Goal: Information Seeking & Learning: Learn about a topic

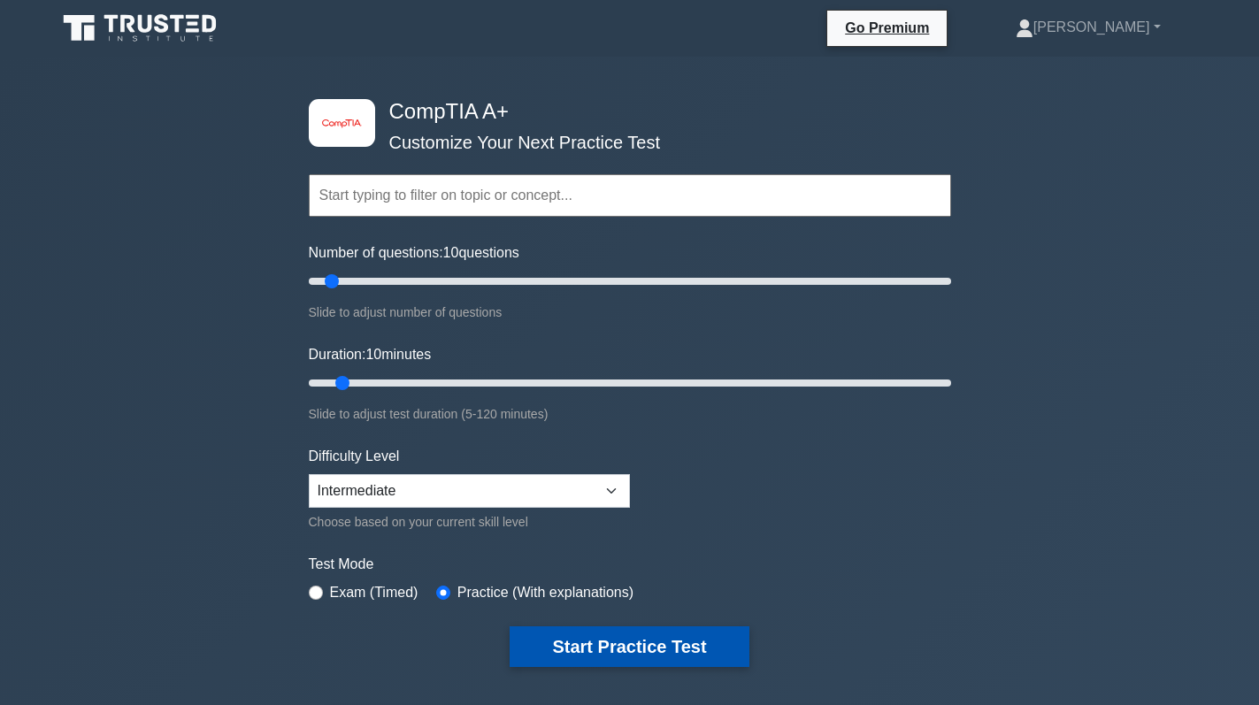
click at [618, 643] on button "Start Practice Test" at bounding box center [629, 647] width 239 height 41
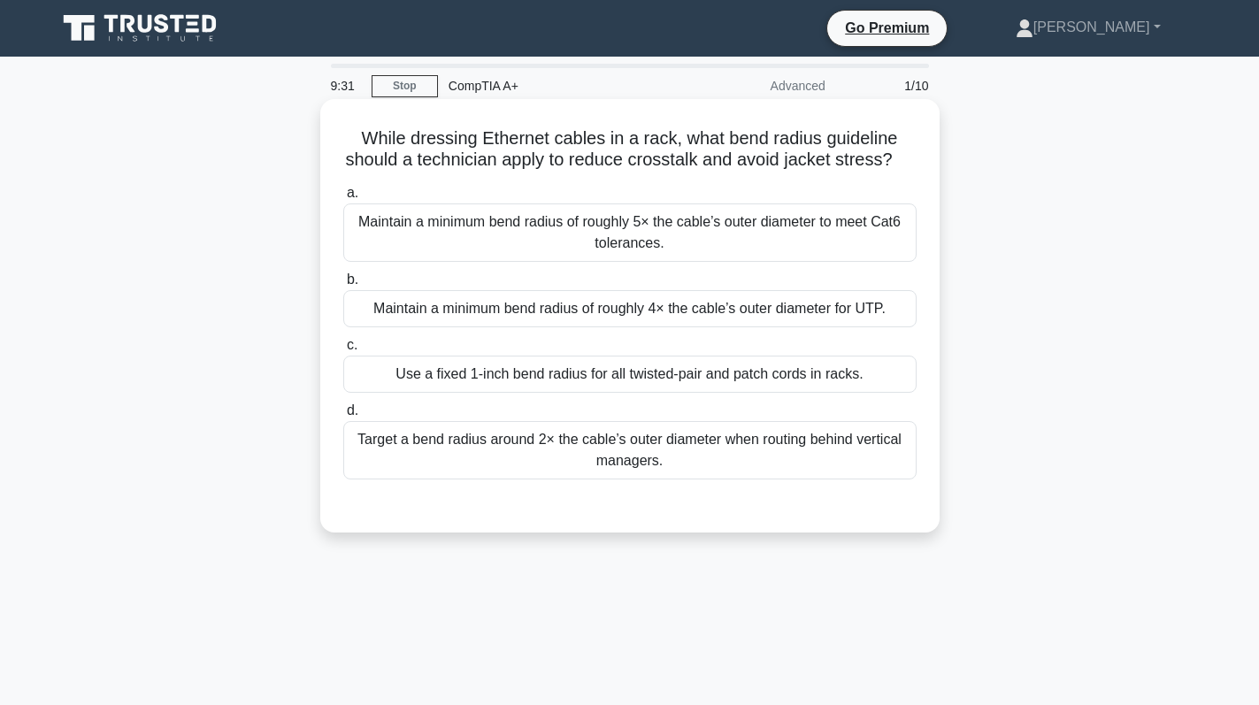
click at [813, 256] on div "Maintain a minimum bend radius of roughly 5× the cable’s outer diameter to meet…" at bounding box center [629, 233] width 573 height 58
click at [343, 199] on input "a. Maintain a minimum bend radius of roughly 5× the cable’s outer diameter to m…" at bounding box center [343, 194] width 0 height 12
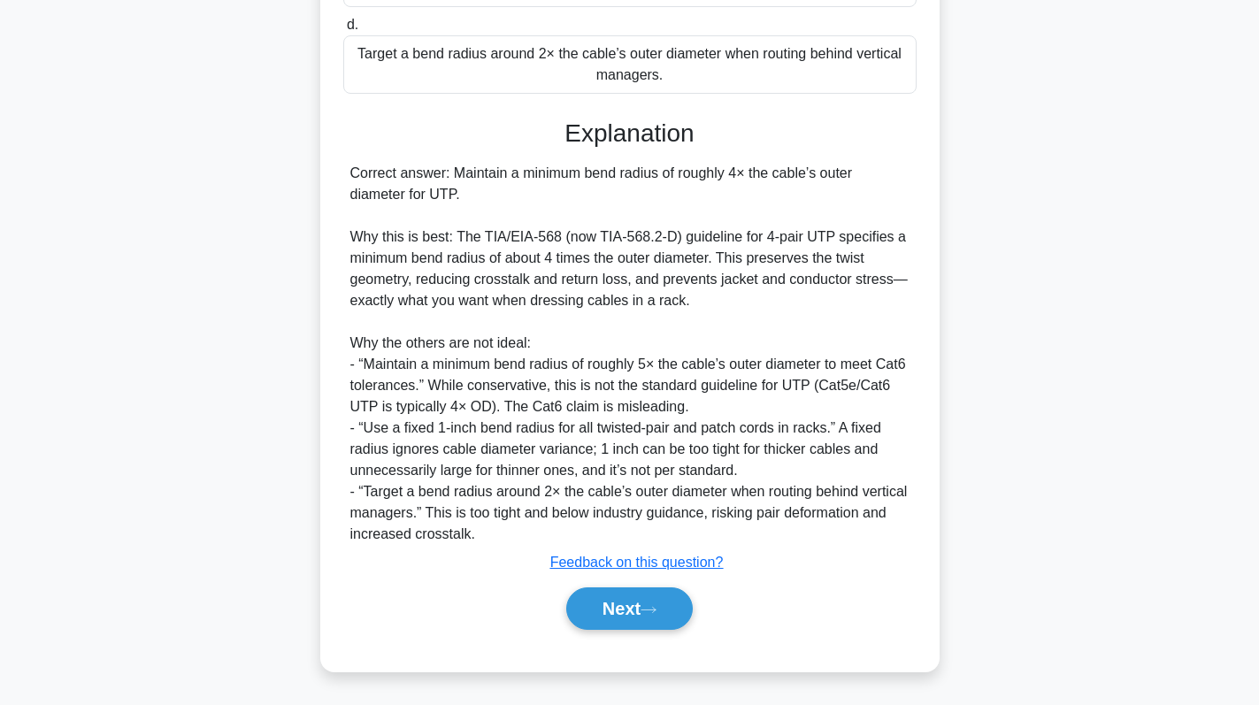
scroll to position [410, 0]
click at [619, 602] on button "Next" at bounding box center [629, 609] width 127 height 42
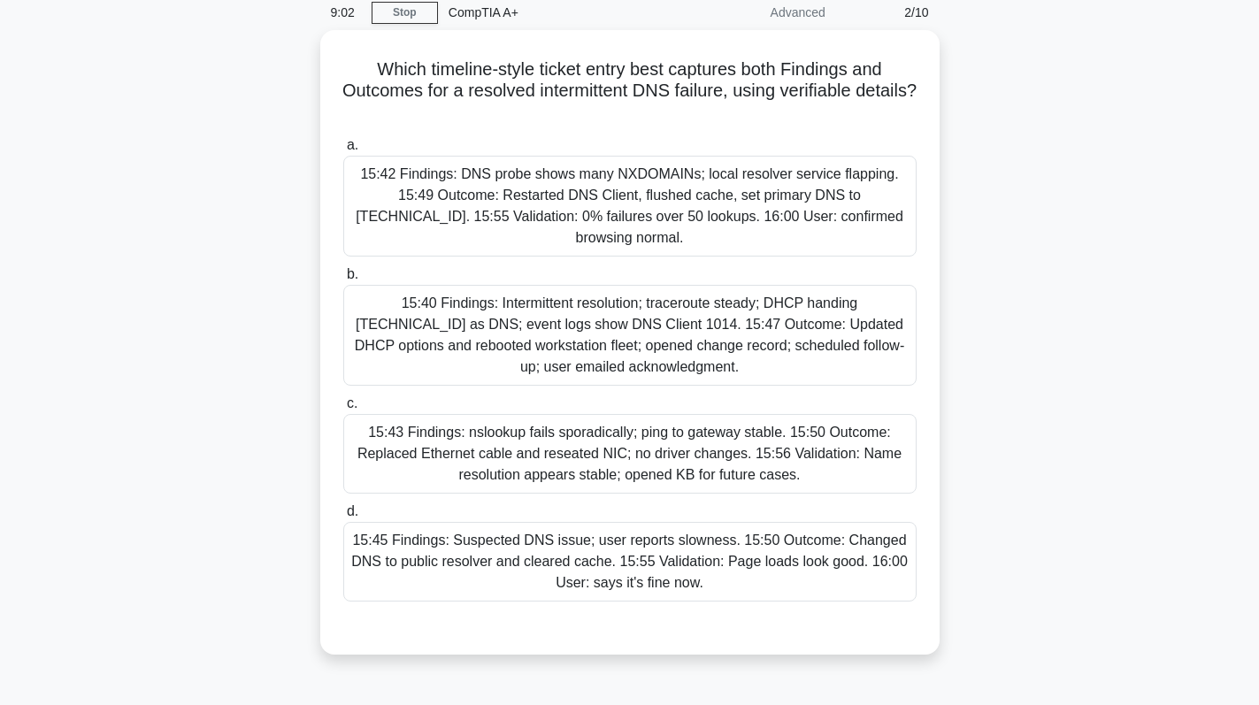
scroll to position [0, 0]
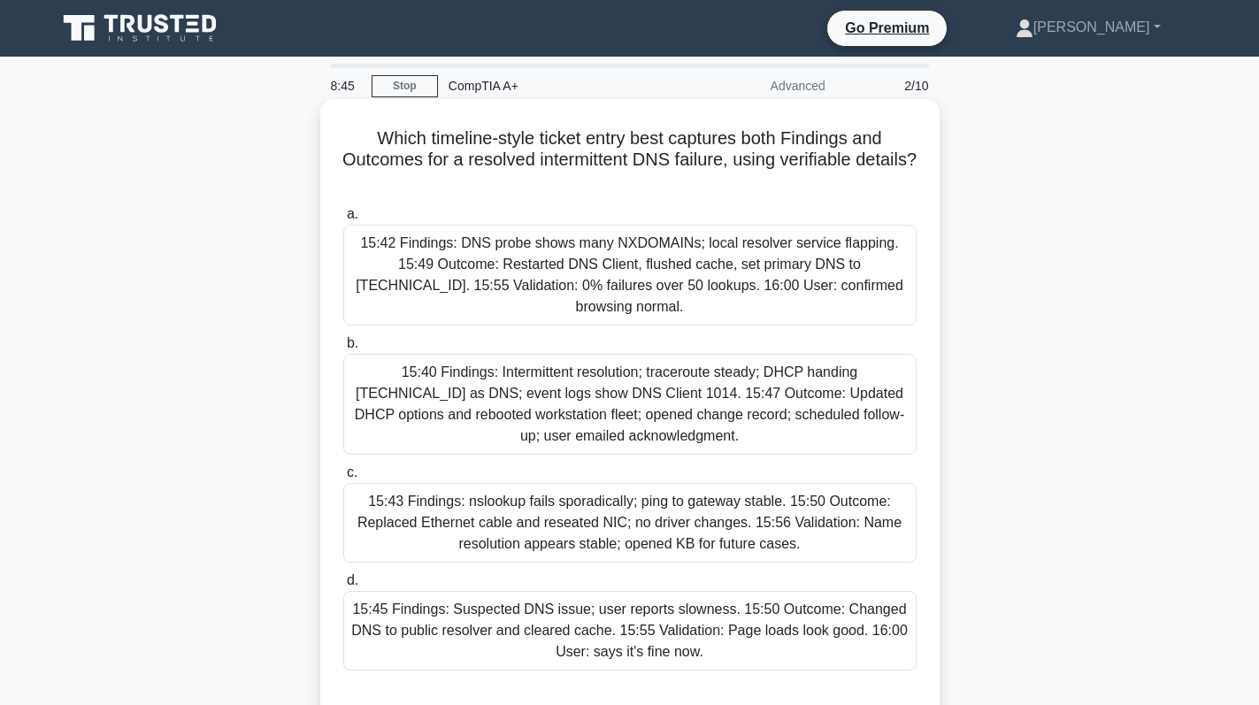
click at [715, 411] on div "15:40 Findings: Intermittent resolution; traceroute steady; DHCP handing 192.16…" at bounding box center [629, 404] width 573 height 101
click at [343, 350] on input "b. 15:40 Findings: Intermittent resolution; traceroute steady; DHCP handing 192…" at bounding box center [343, 344] width 0 height 12
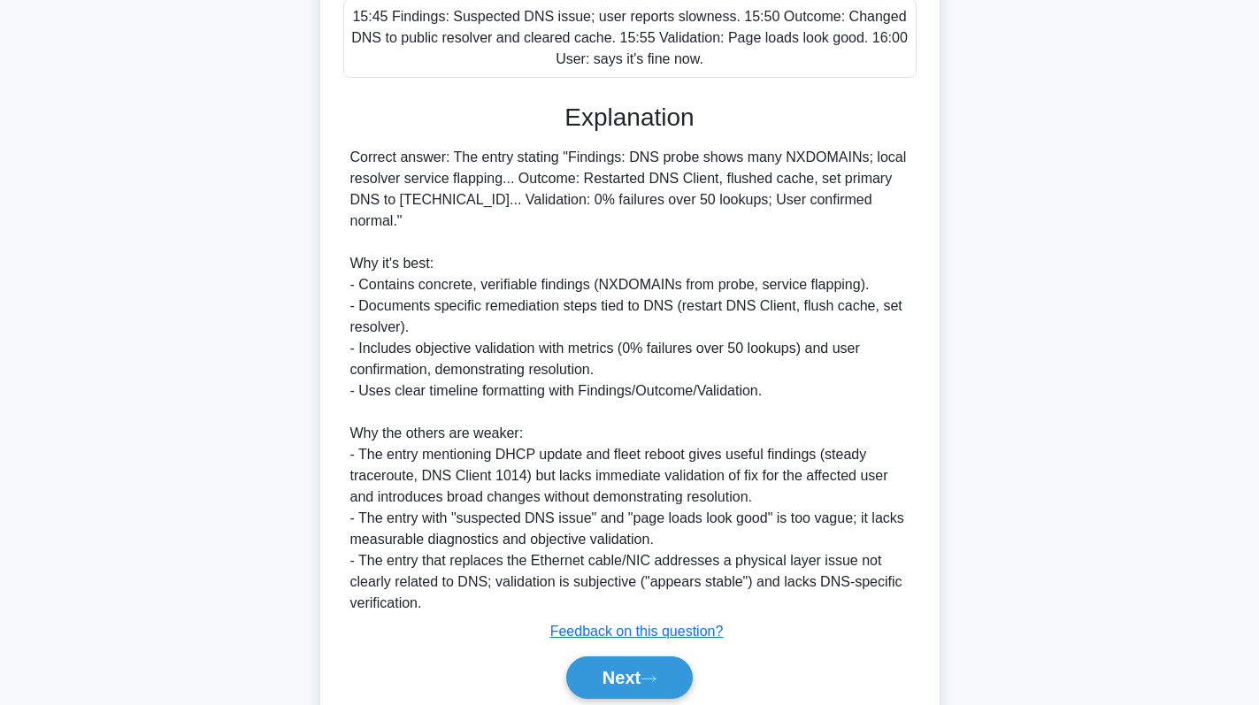
scroll to position [622, 0]
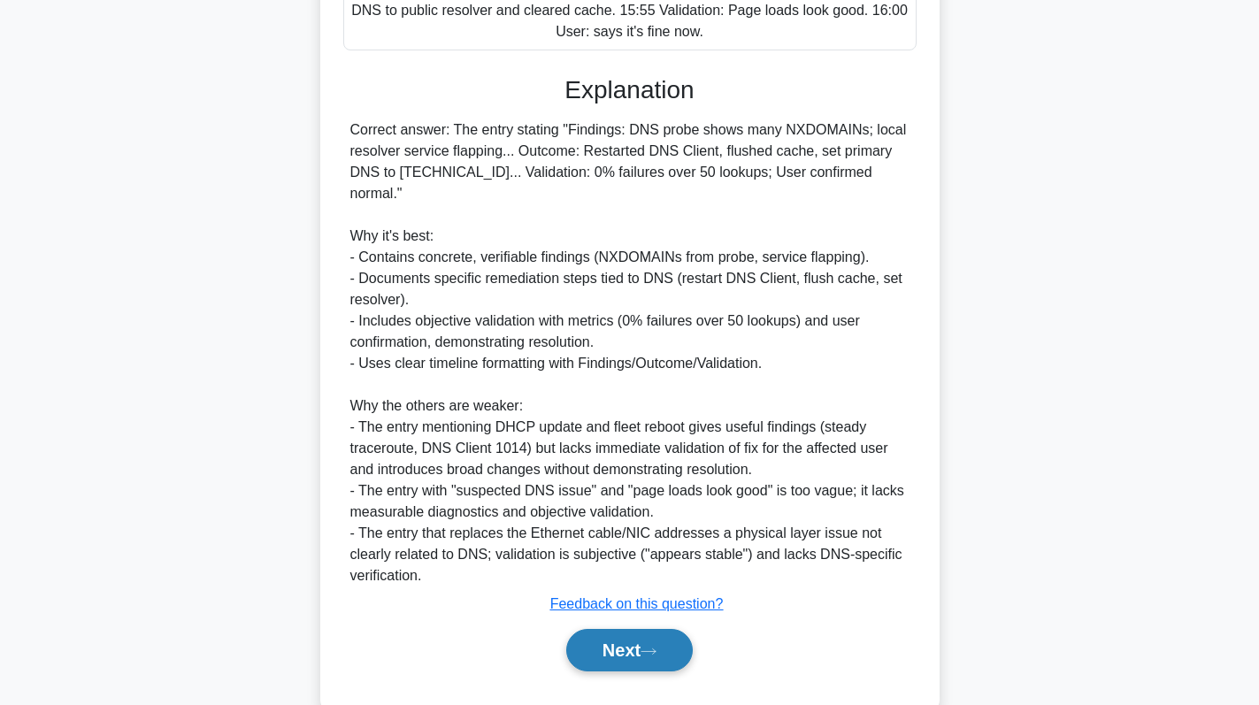
click at [643, 629] on button "Next" at bounding box center [629, 650] width 127 height 42
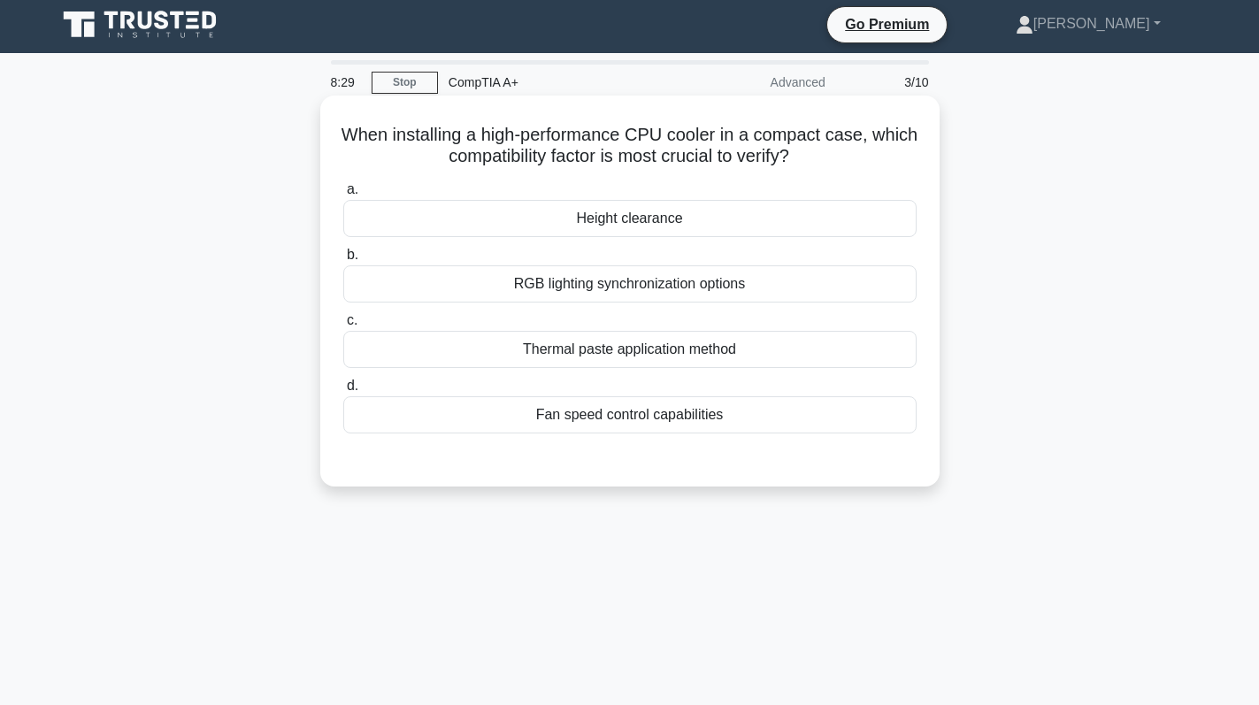
scroll to position [0, 0]
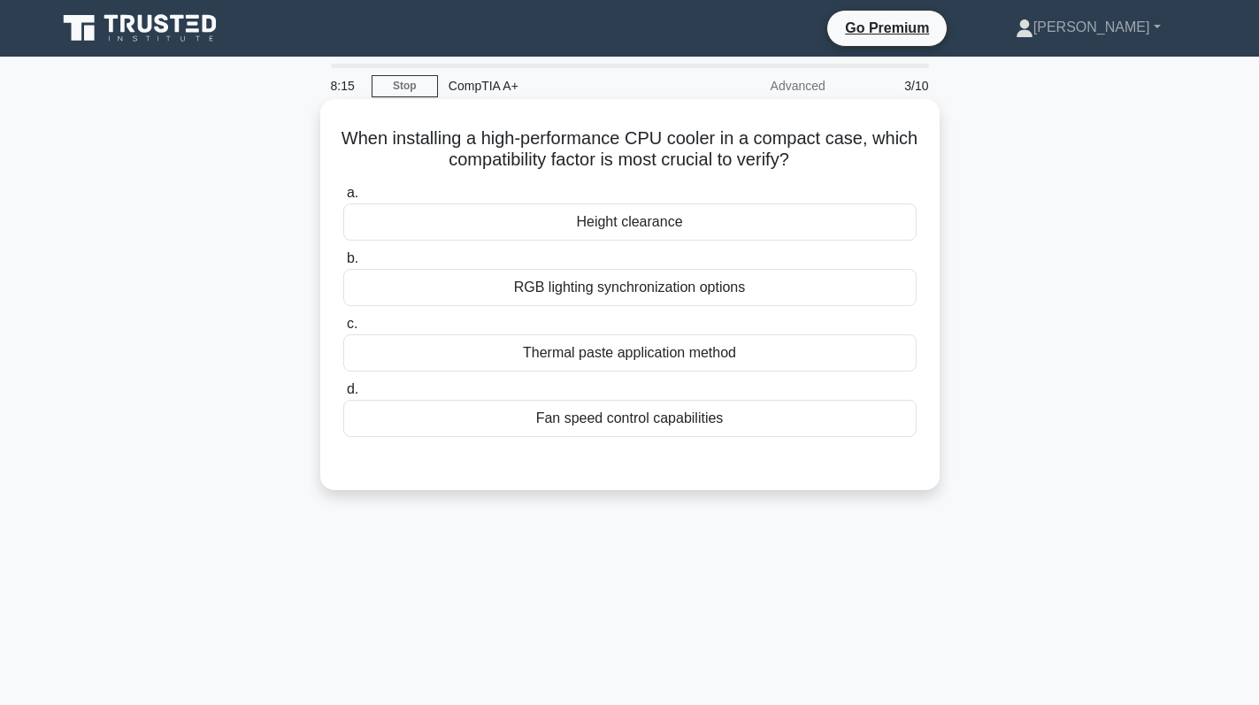
click at [725, 234] on div "Height clearance" at bounding box center [629, 222] width 573 height 37
click at [343, 199] on input "a. Height clearance" at bounding box center [343, 194] width 0 height 12
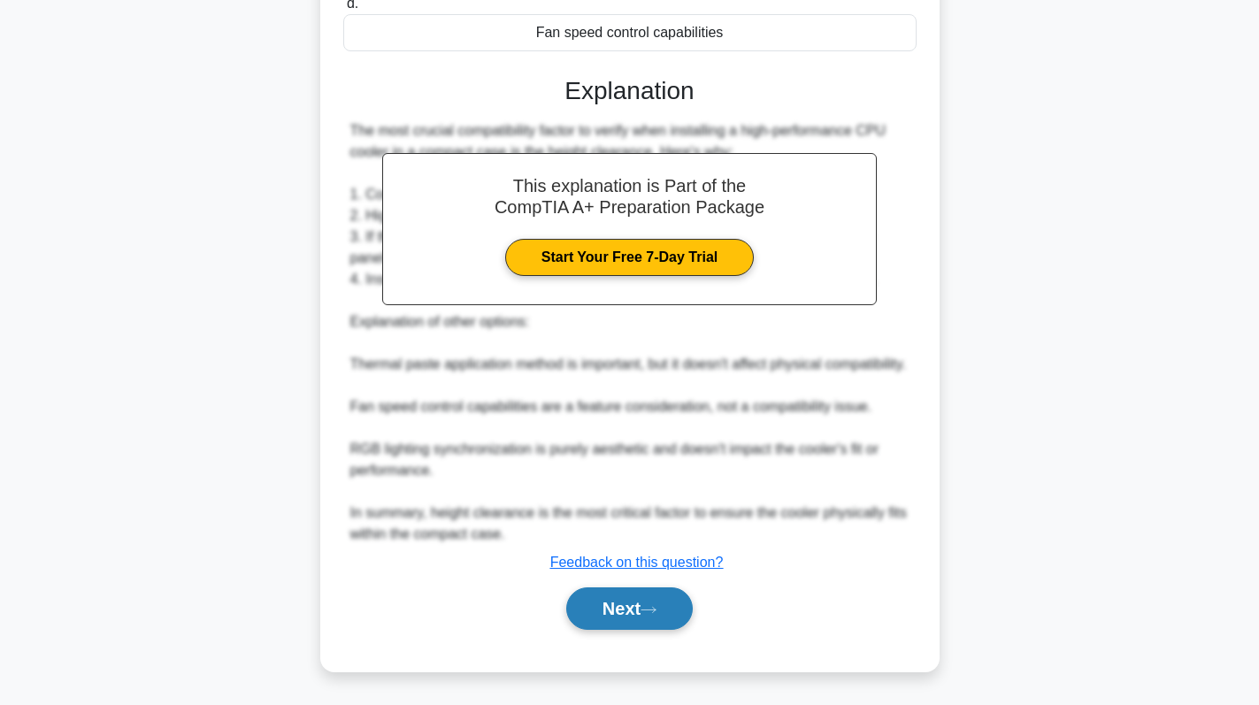
click at [654, 595] on button "Next" at bounding box center [629, 609] width 127 height 42
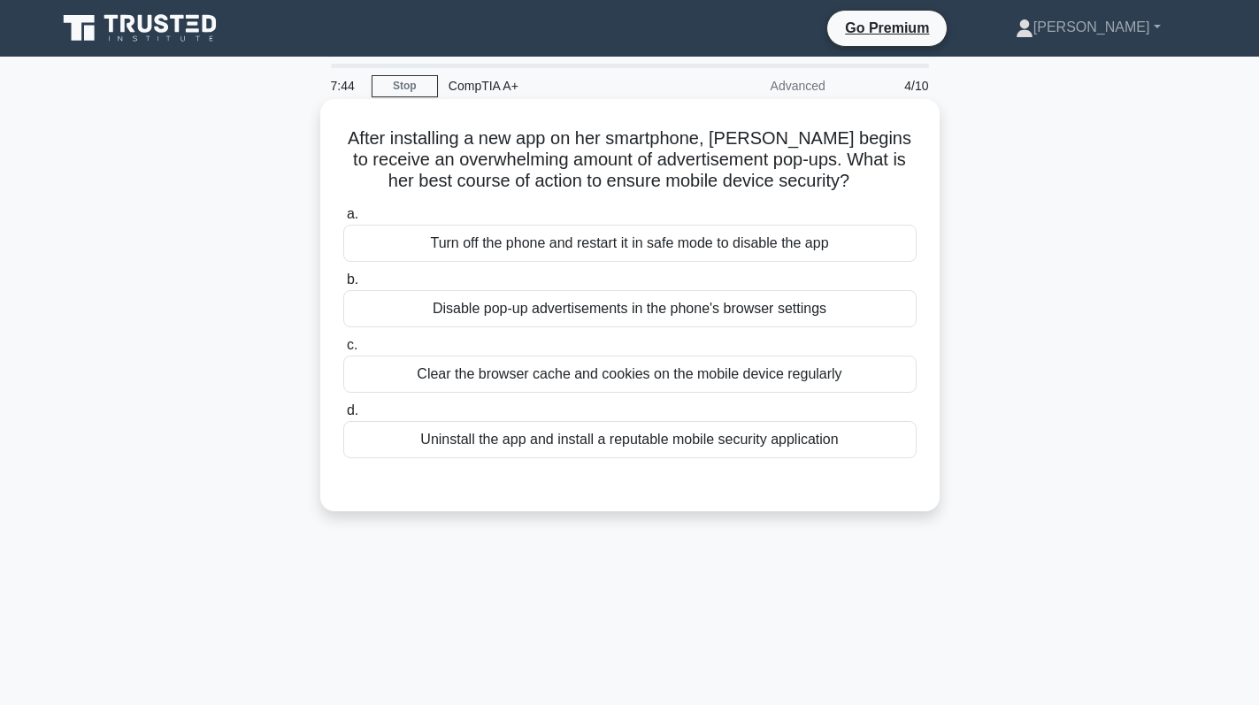
click at [763, 311] on div "Disable pop-up advertisements in the phone's browser settings" at bounding box center [629, 308] width 573 height 37
click at [343, 286] on input "b. Disable pop-up advertisements in the phone's browser settings" at bounding box center [343, 280] width 0 height 12
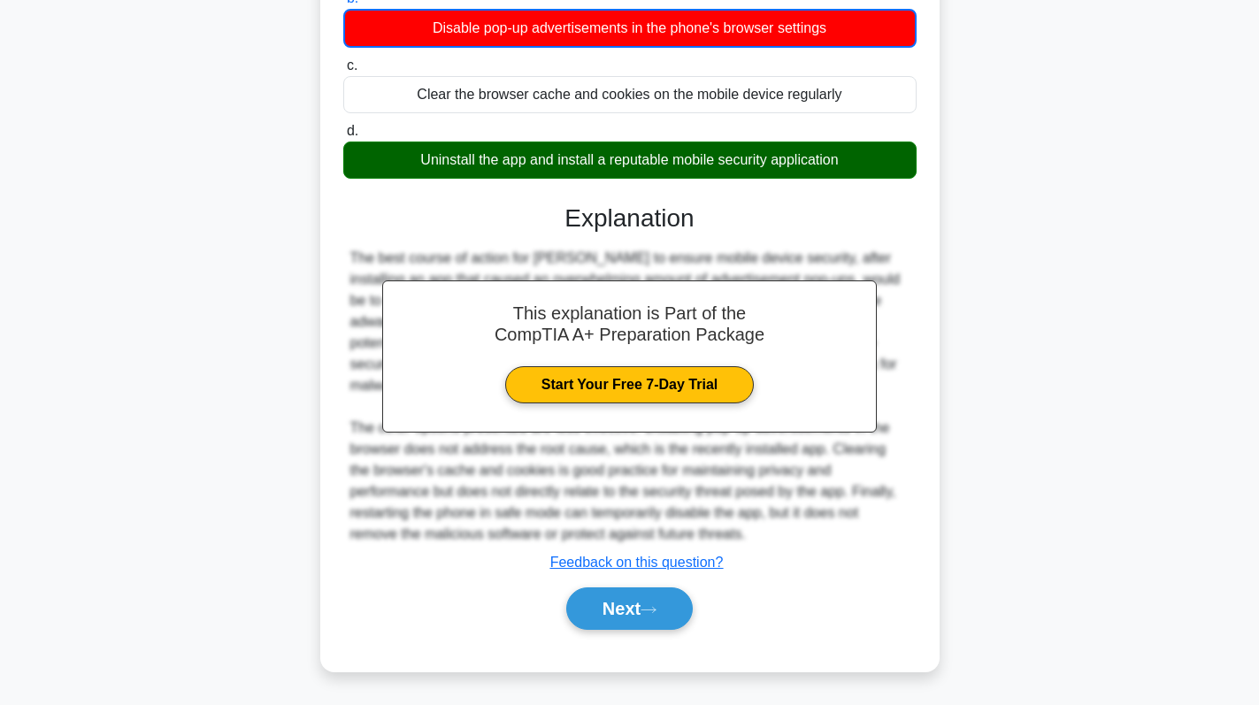
scroll to position [282, 0]
click at [667, 607] on button "Next" at bounding box center [629, 609] width 127 height 42
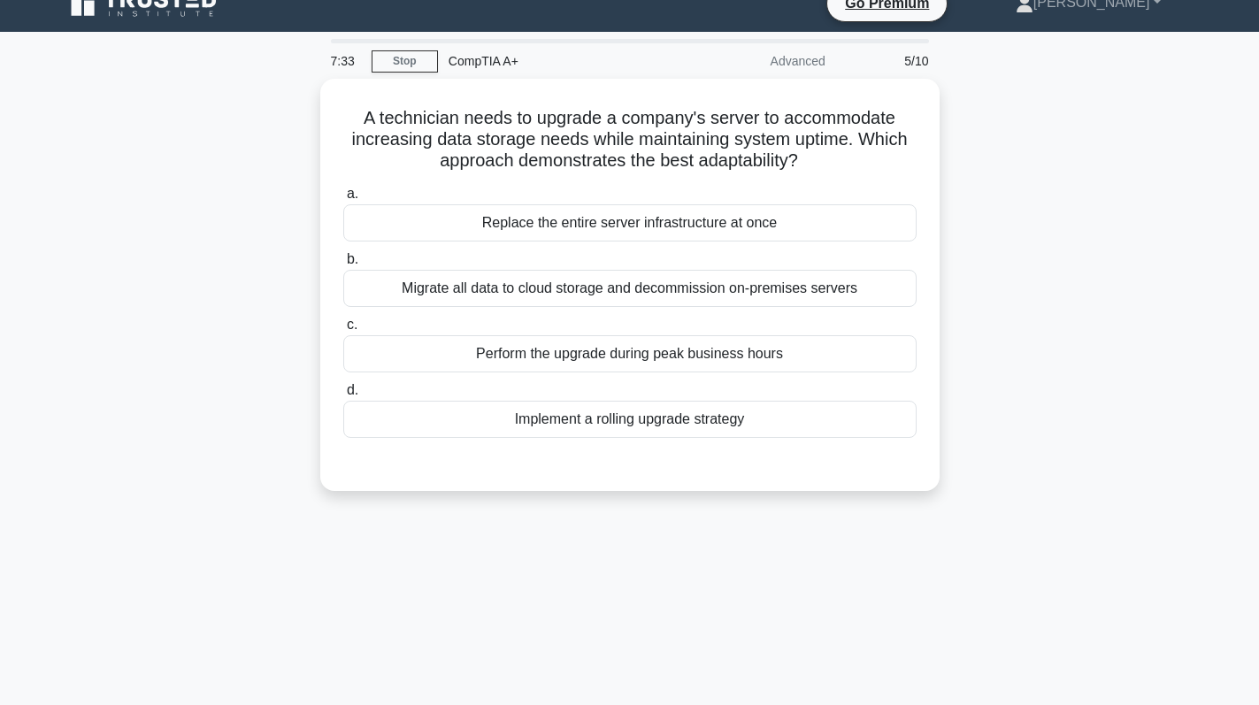
scroll to position [0, 0]
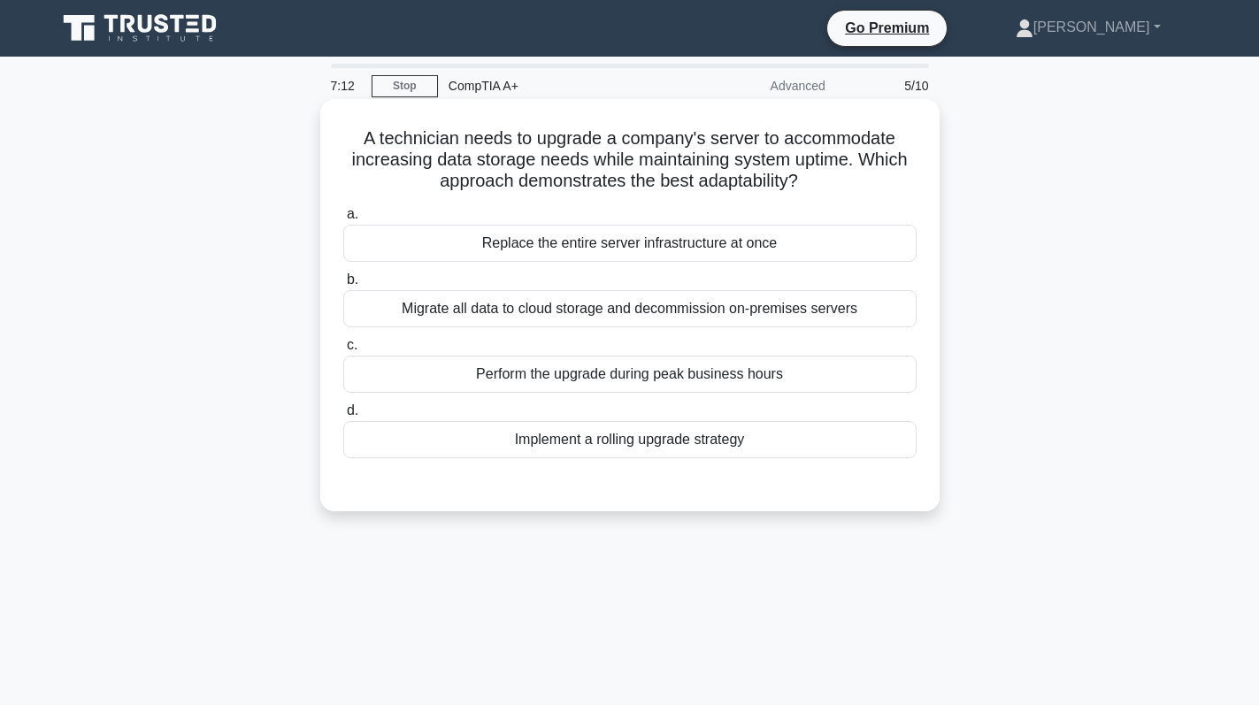
click at [726, 444] on div "Implement a rolling upgrade strategy" at bounding box center [629, 439] width 573 height 37
click at [343, 417] on input "d. Implement a rolling upgrade strategy" at bounding box center [343, 411] width 0 height 12
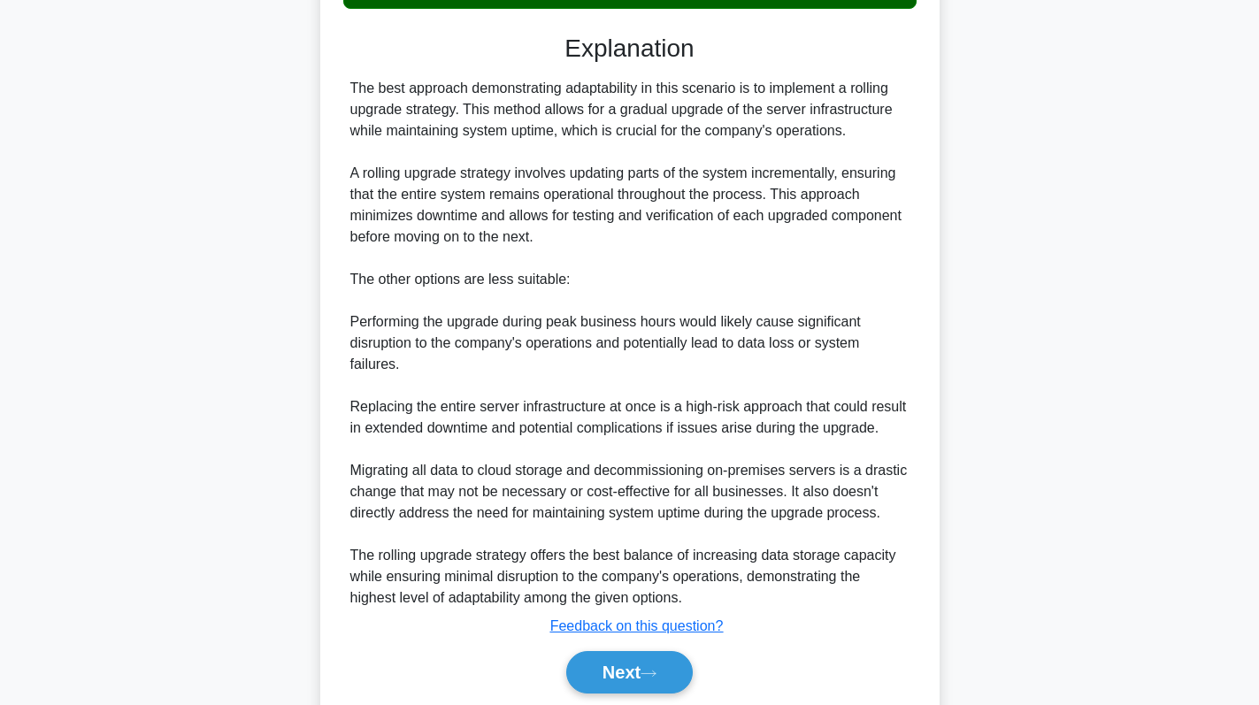
scroll to position [426, 0]
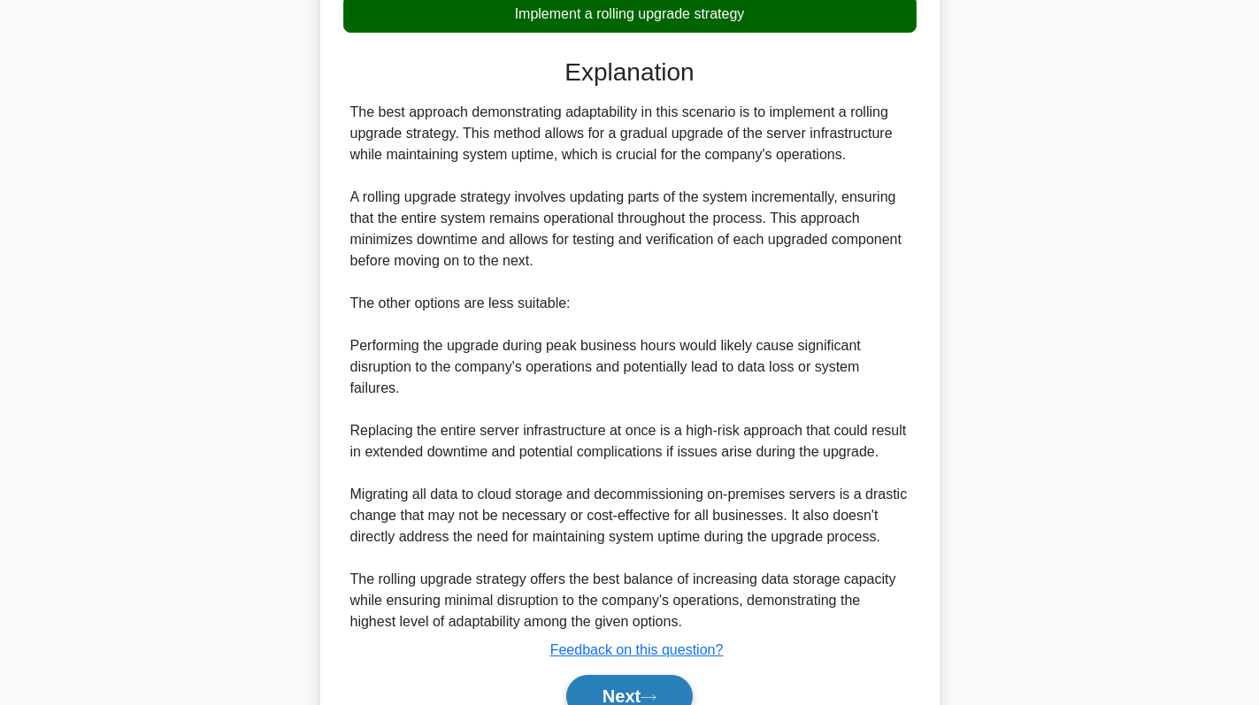
click at [616, 699] on button "Next" at bounding box center [629, 696] width 127 height 42
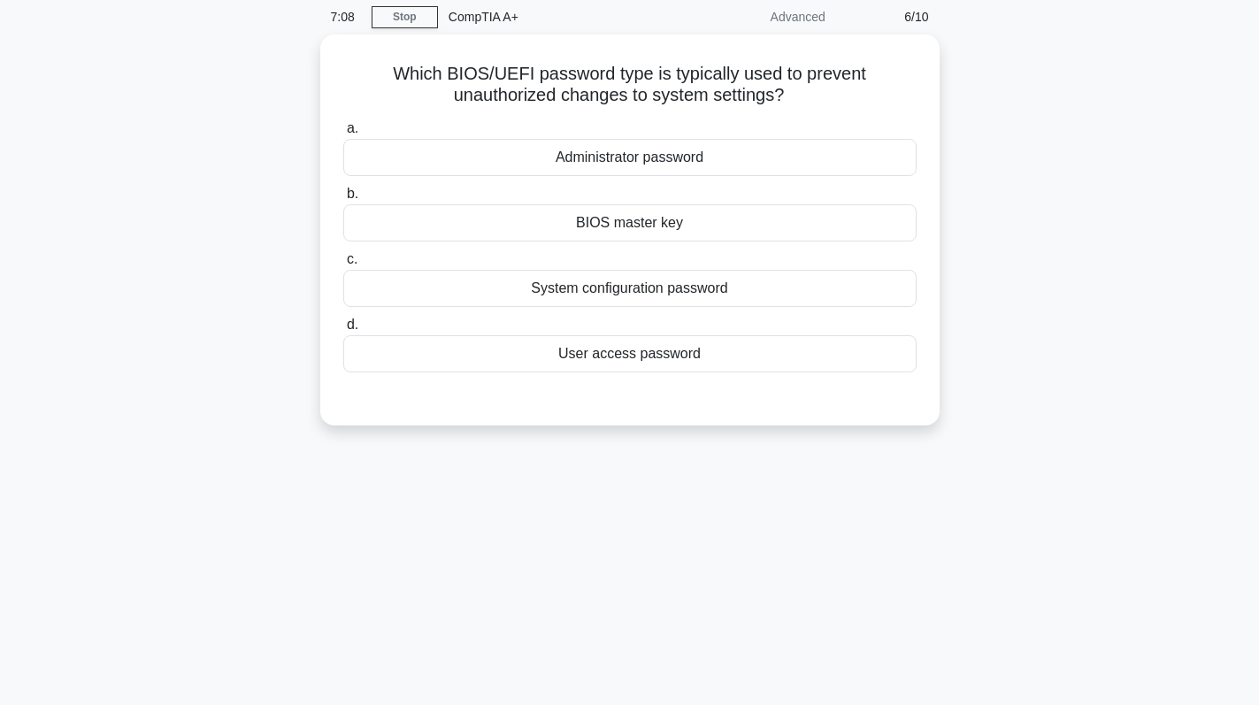
scroll to position [0, 0]
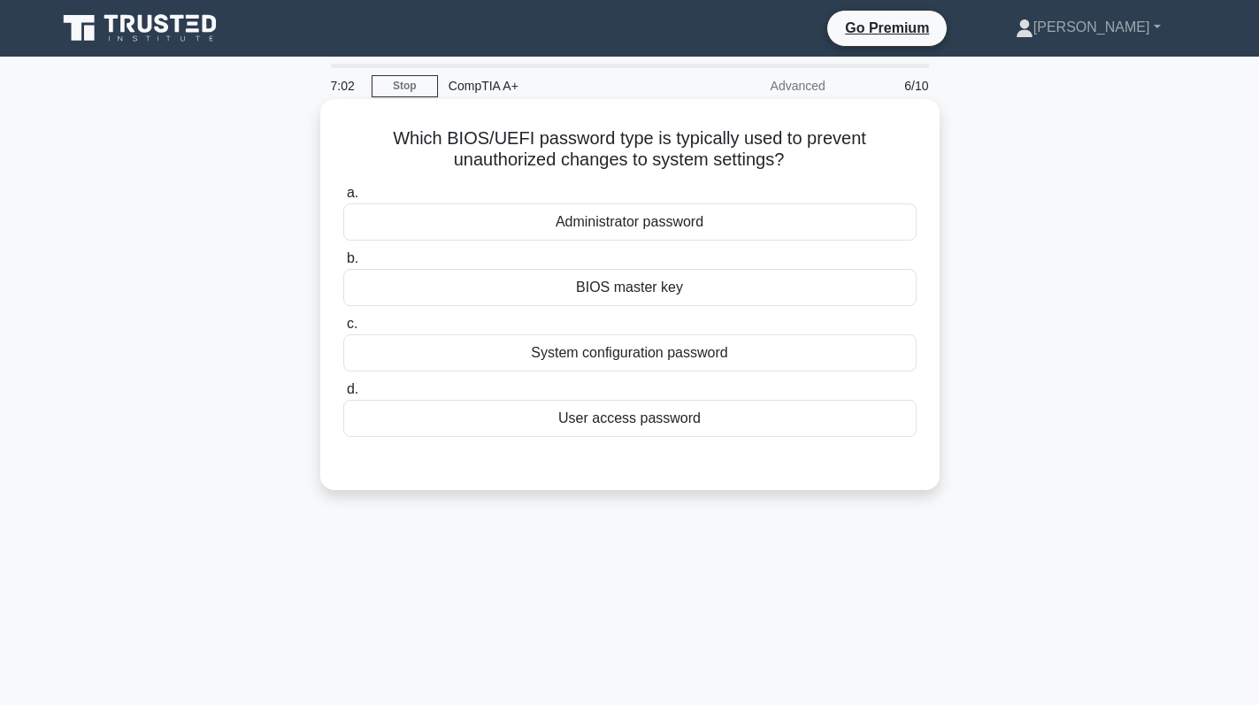
click at [711, 226] on div "Administrator password" at bounding box center [629, 222] width 573 height 37
click at [343, 199] on input "a. Administrator password" at bounding box center [343, 194] width 0 height 12
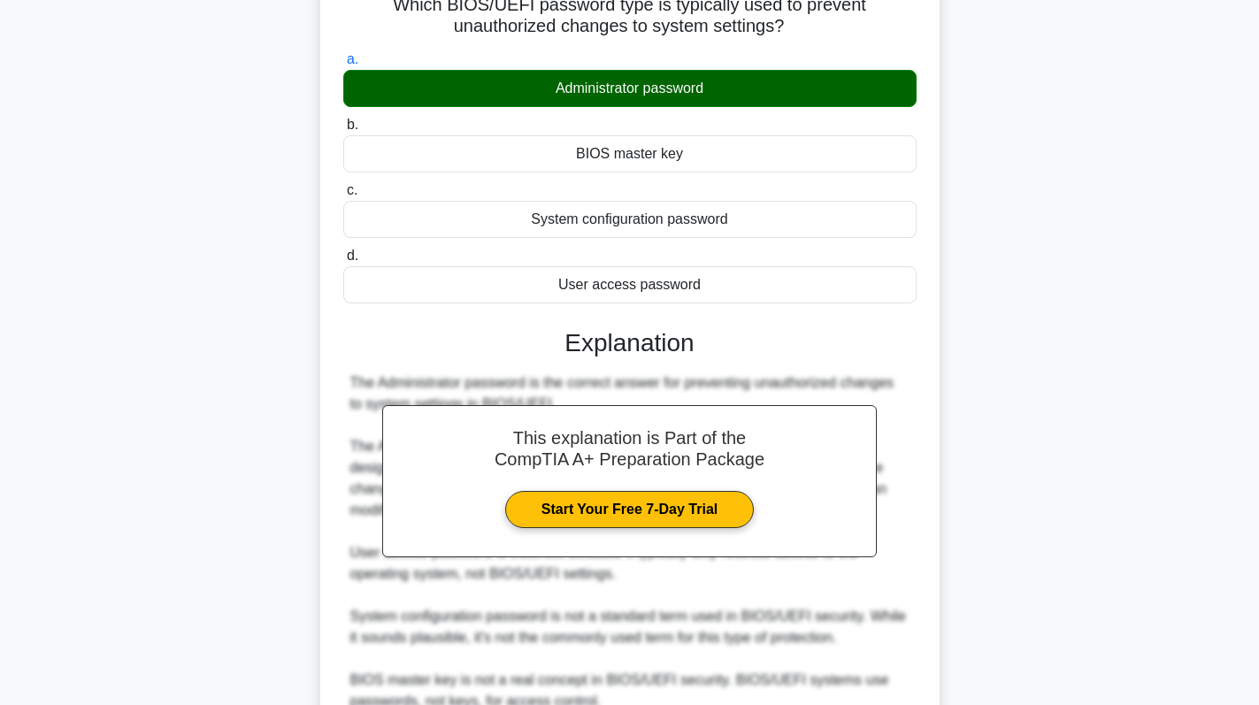
scroll to position [302, 0]
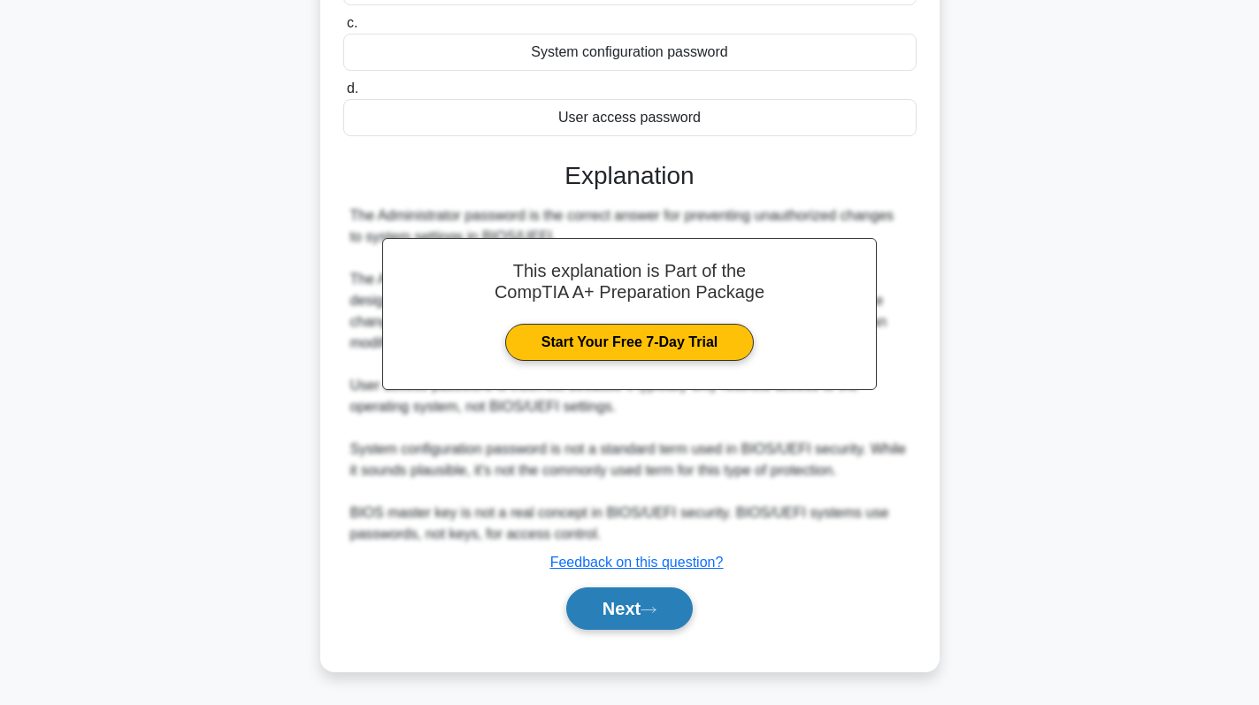
click at [643, 611] on button "Next" at bounding box center [629, 609] width 127 height 42
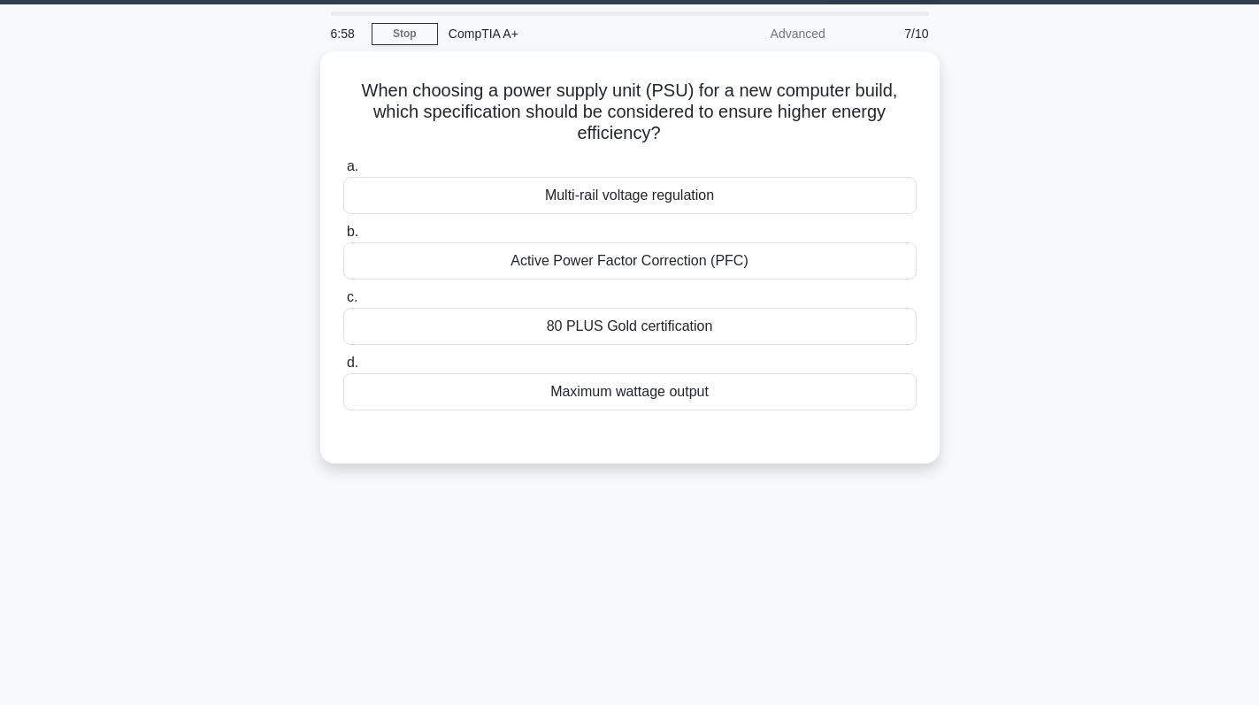
scroll to position [0, 0]
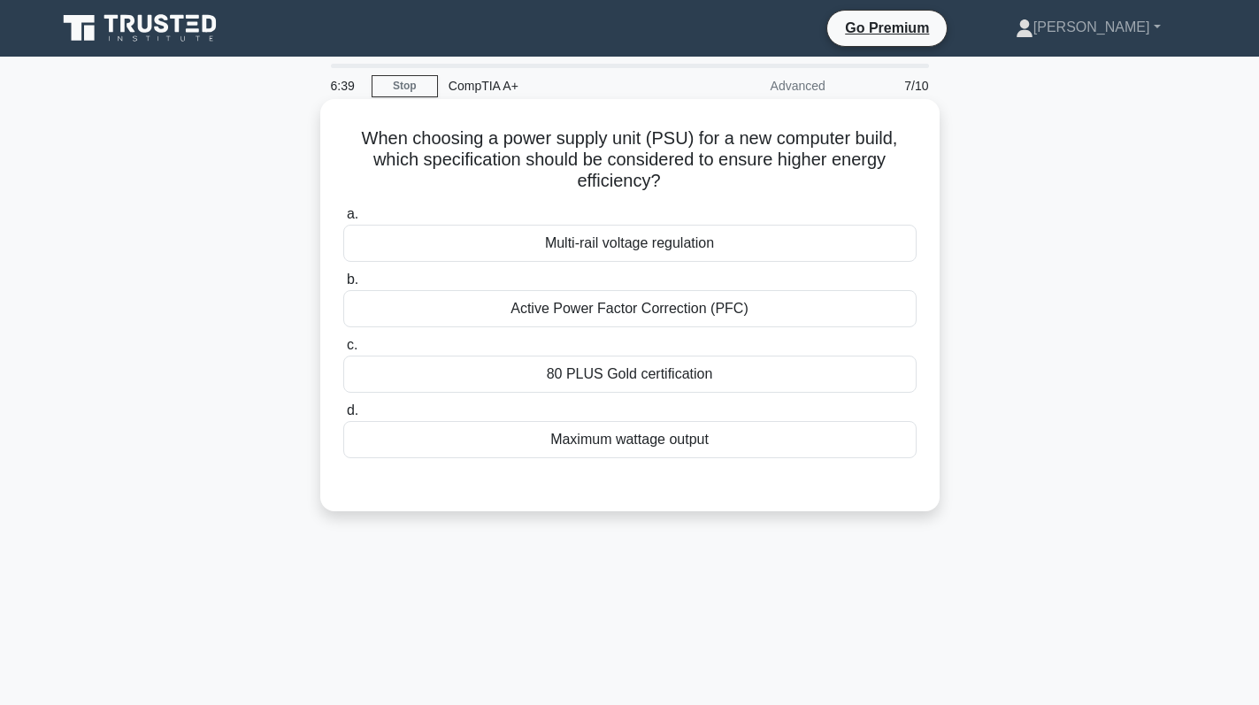
click at [744, 440] on div "Maximum wattage output" at bounding box center [629, 439] width 573 height 37
click at [343, 417] on input "d. Maximum wattage output" at bounding box center [343, 411] width 0 height 12
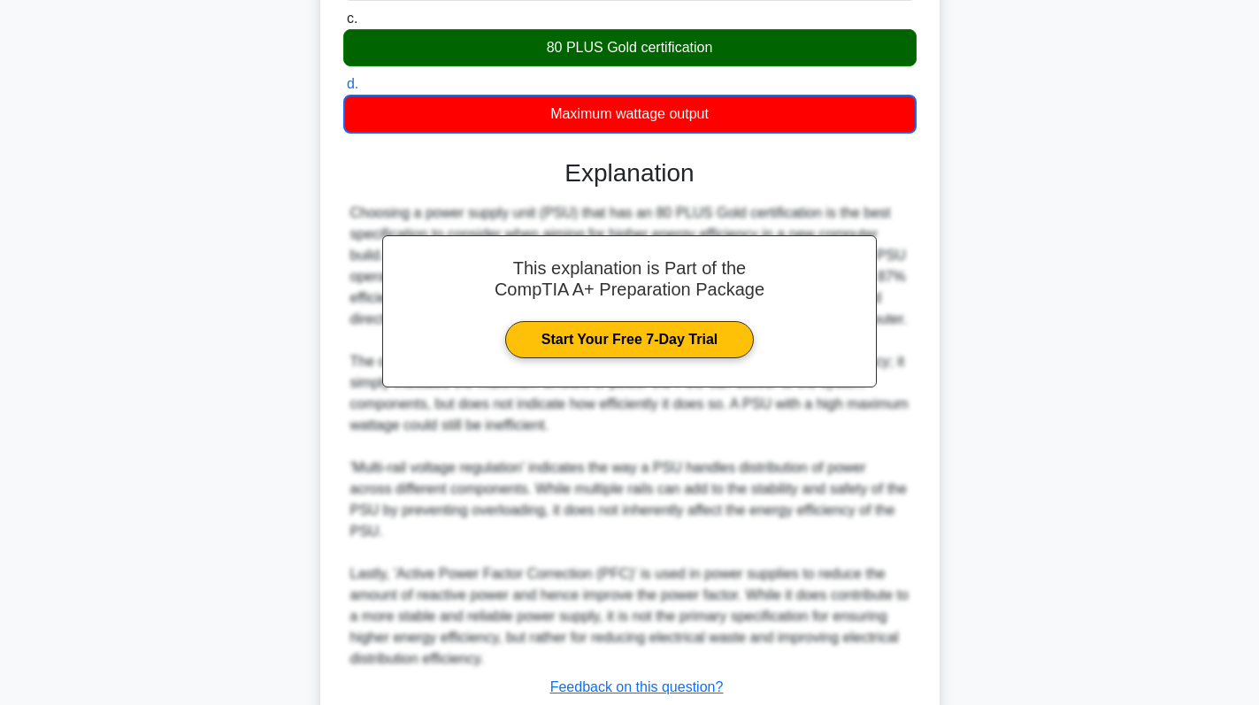
scroll to position [473, 0]
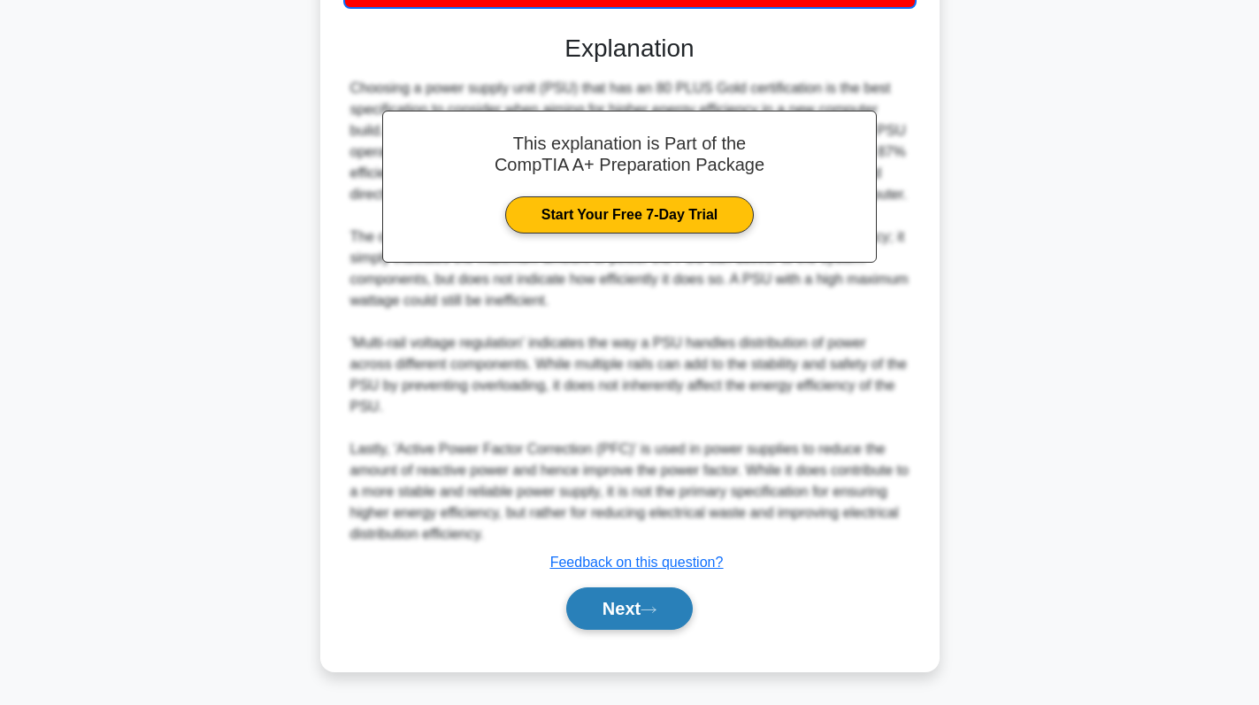
click at [627, 591] on button "Next" at bounding box center [629, 609] width 127 height 42
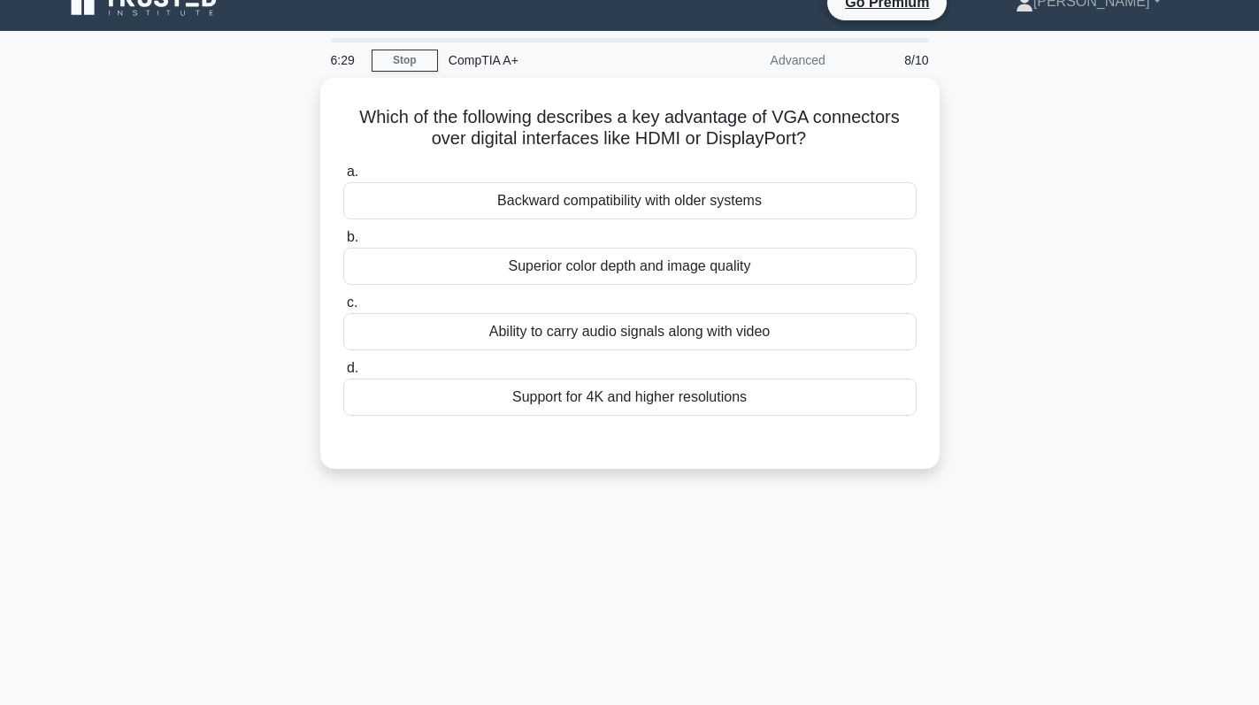
scroll to position [0, 0]
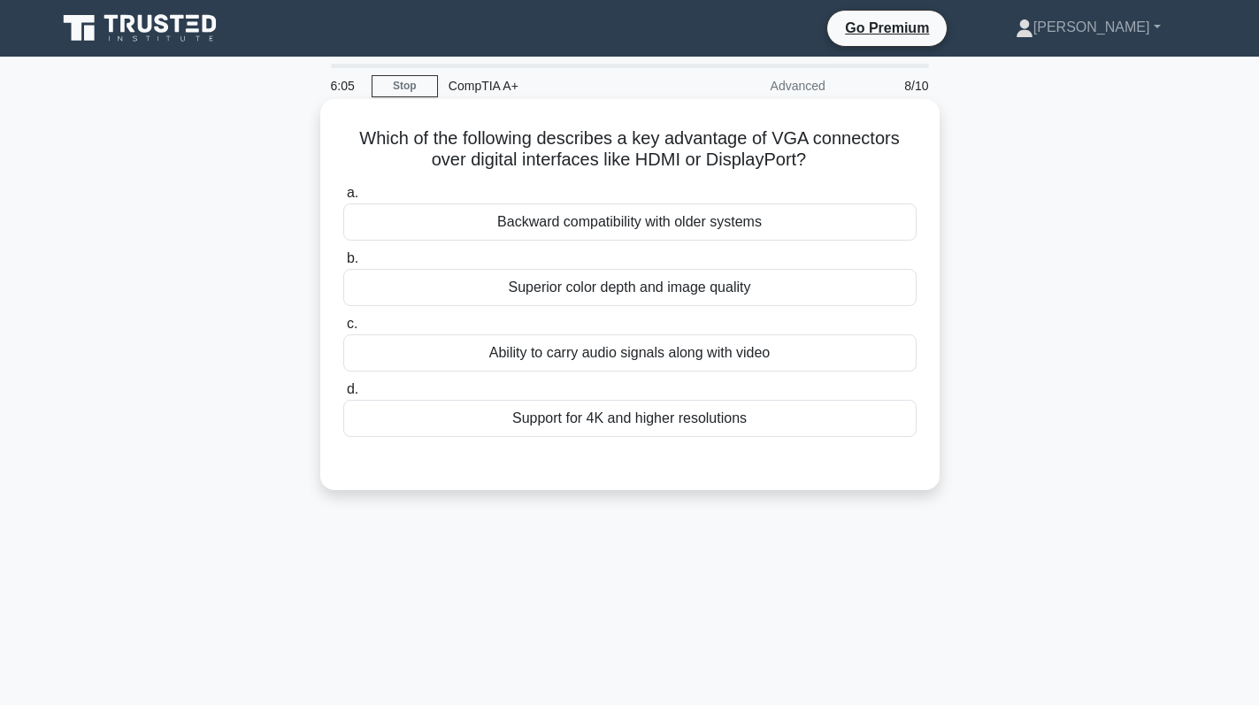
click at [750, 224] on div "Backward compatibility with older systems" at bounding box center [629, 222] width 573 height 37
click at [343, 199] on input "a. Backward compatibility with older systems" at bounding box center [343, 194] width 0 height 12
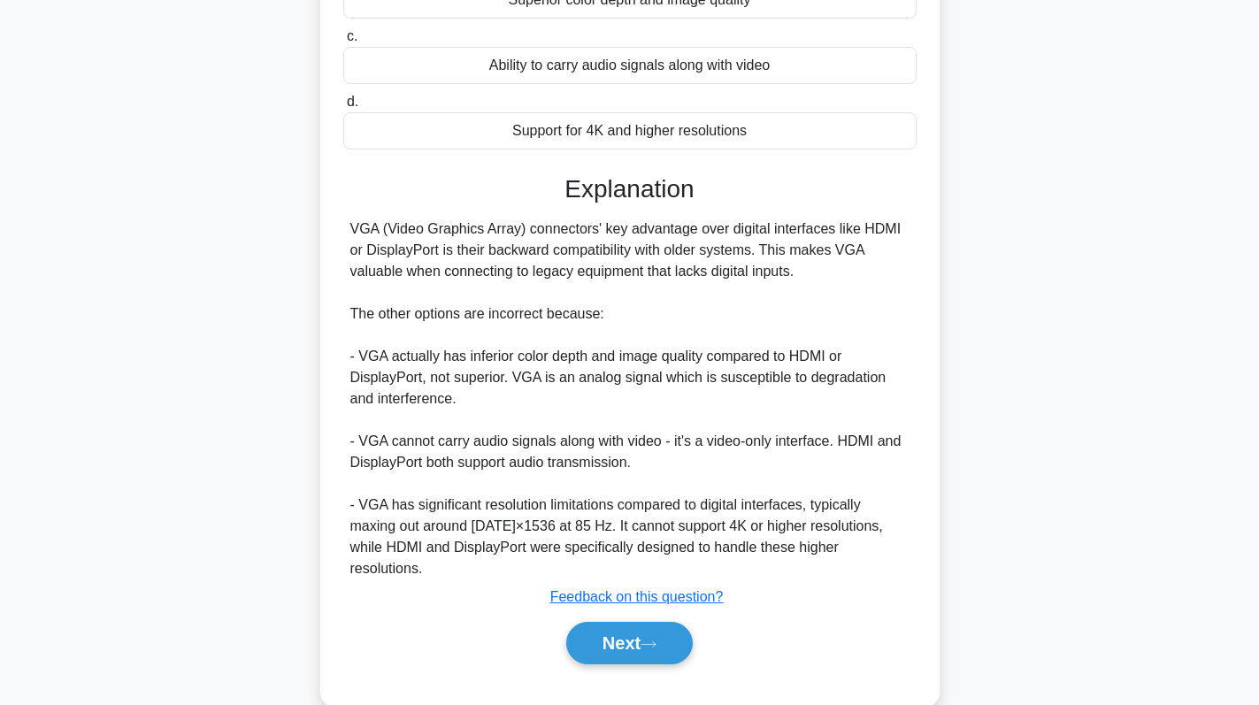
scroll to position [302, 0]
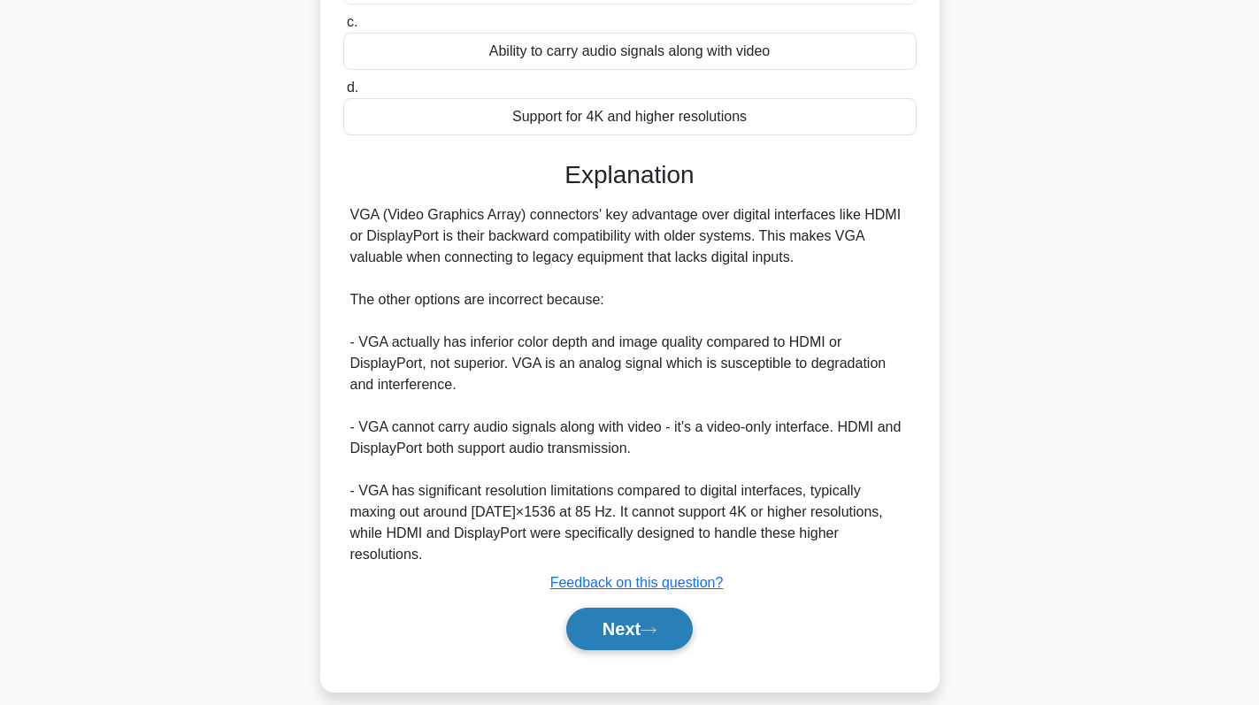
click at [655, 608] on button "Next" at bounding box center [629, 629] width 127 height 42
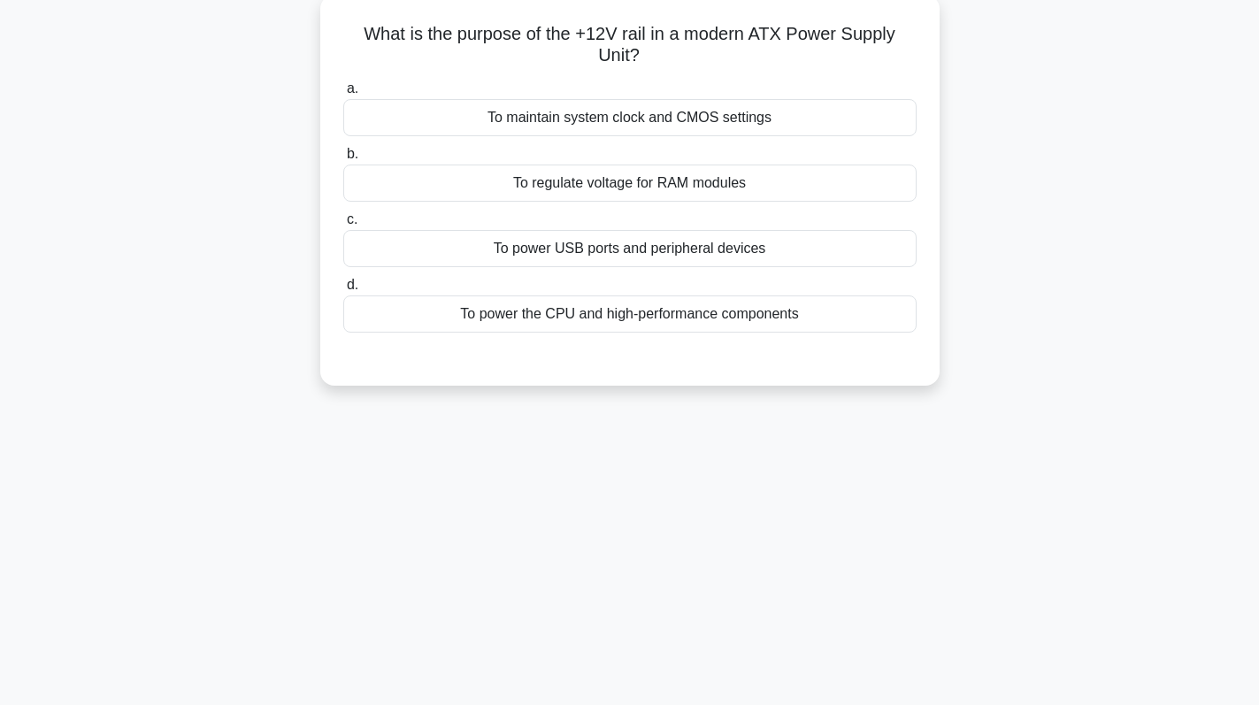
scroll to position [0, 0]
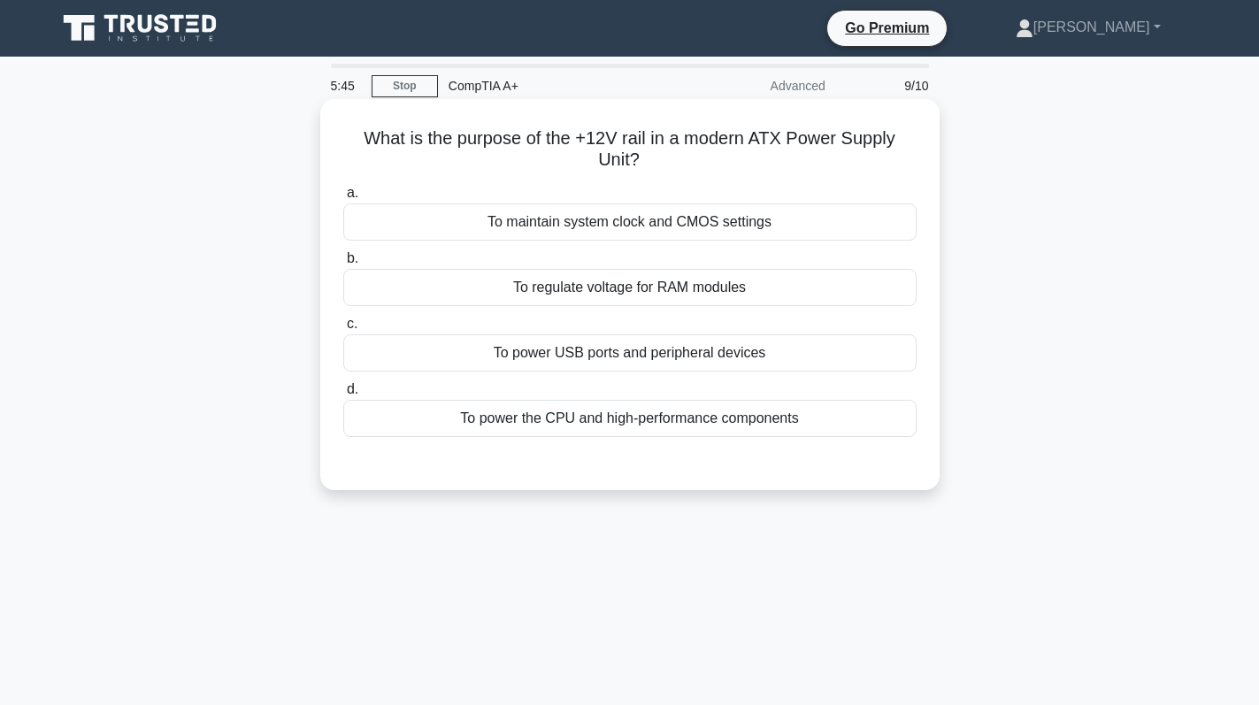
click at [796, 233] on div "To maintain system clock and CMOS settings" at bounding box center [629, 222] width 573 height 37
click at [343, 199] on input "a. To maintain system clock and CMOS settings" at bounding box center [343, 194] width 0 height 12
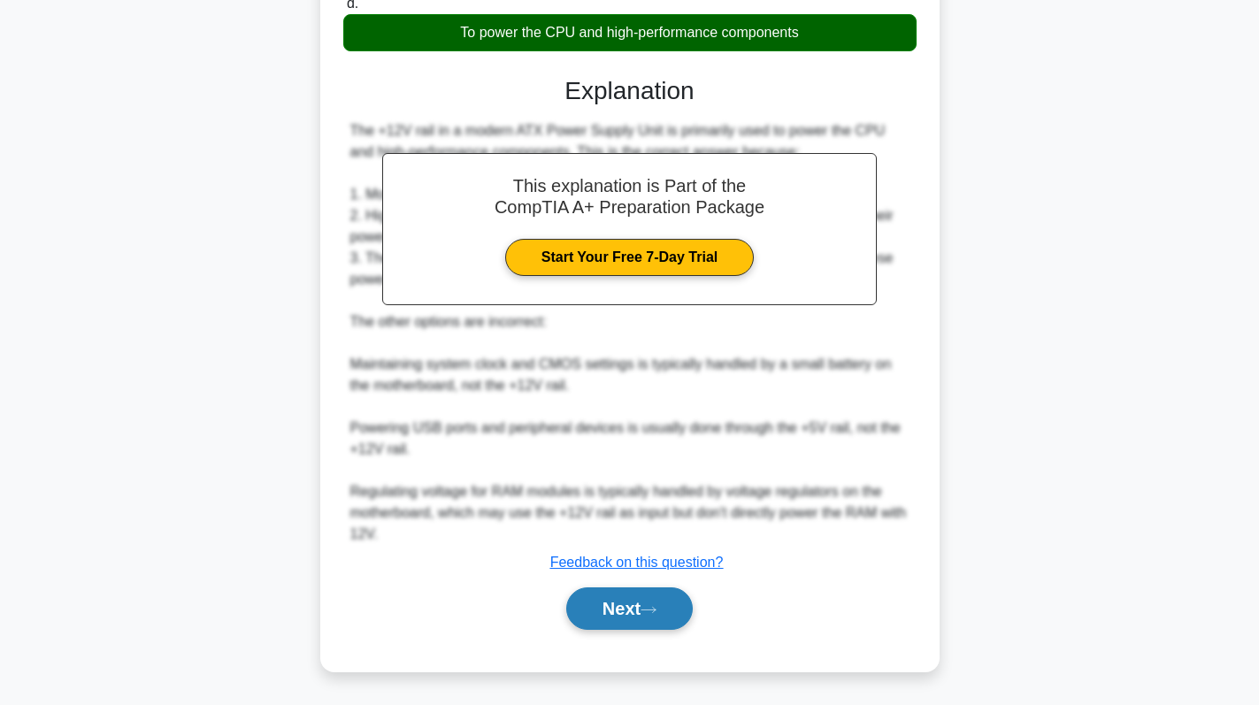
click at [650, 611] on icon at bounding box center [649, 610] width 16 height 10
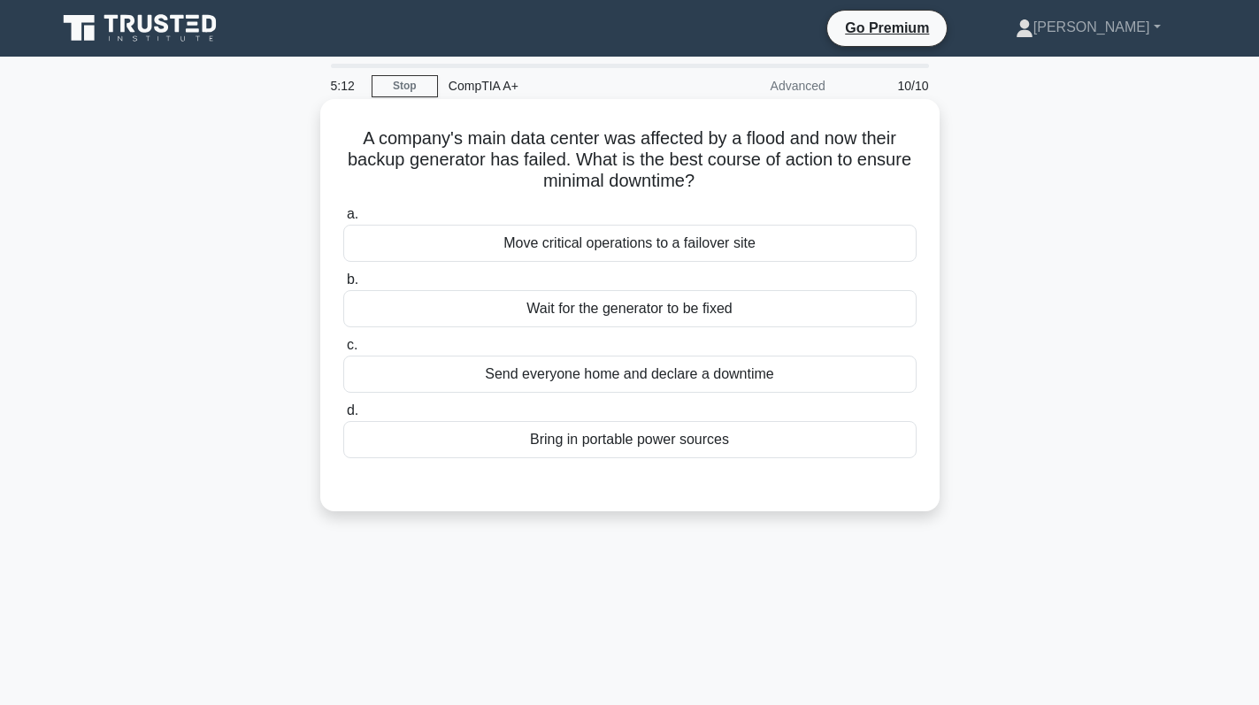
click at [662, 442] on div "Bring in portable power sources" at bounding box center [629, 439] width 573 height 37
click at [343, 417] on input "d. Bring in portable power sources" at bounding box center [343, 411] width 0 height 12
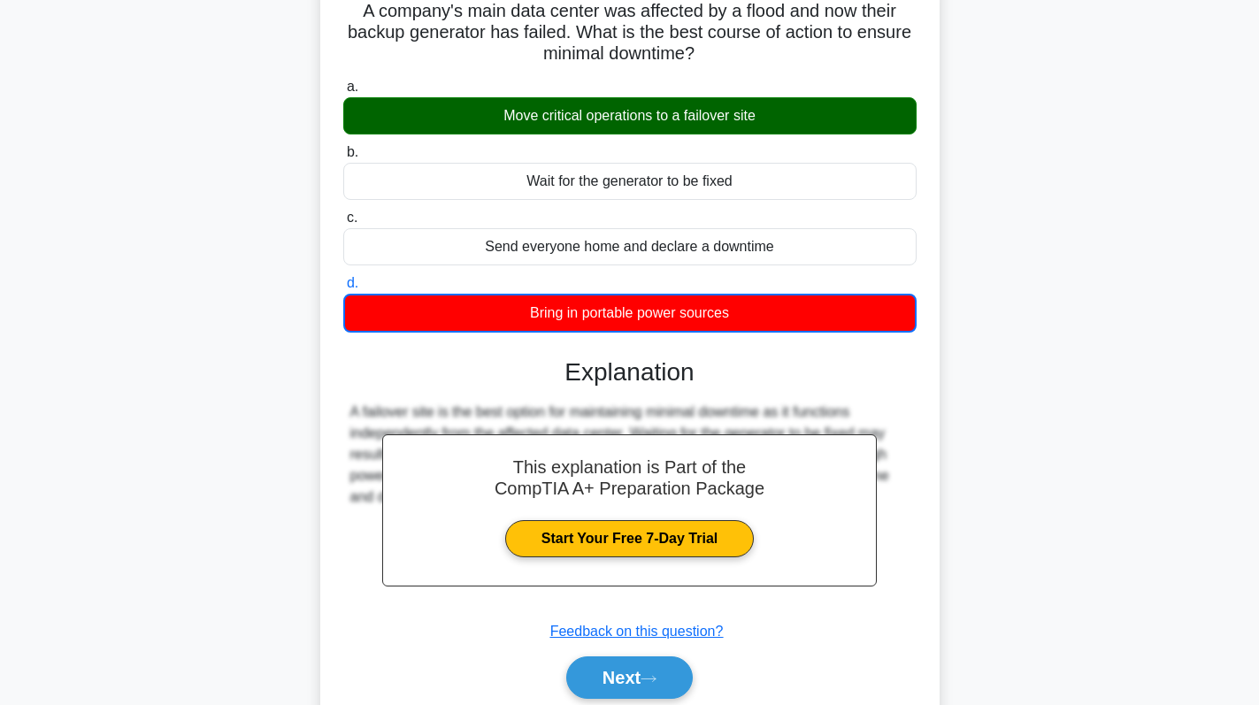
scroll to position [250, 0]
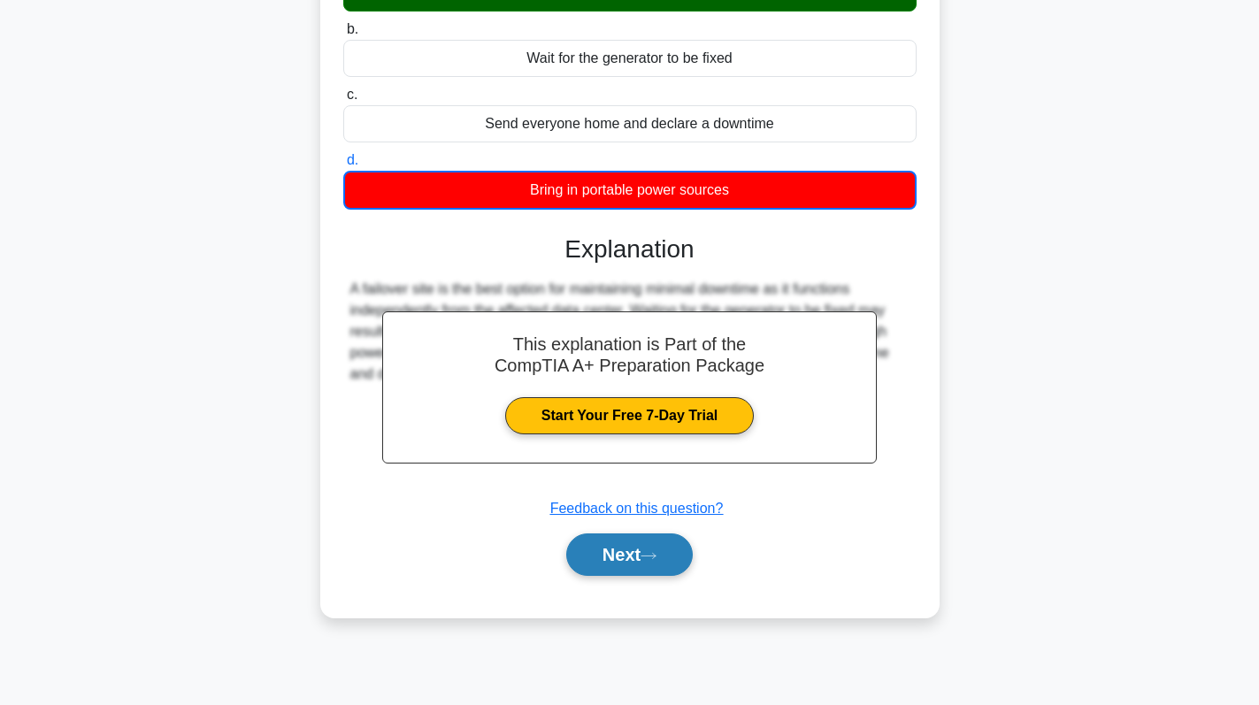
click at [624, 560] on button "Next" at bounding box center [629, 555] width 127 height 42
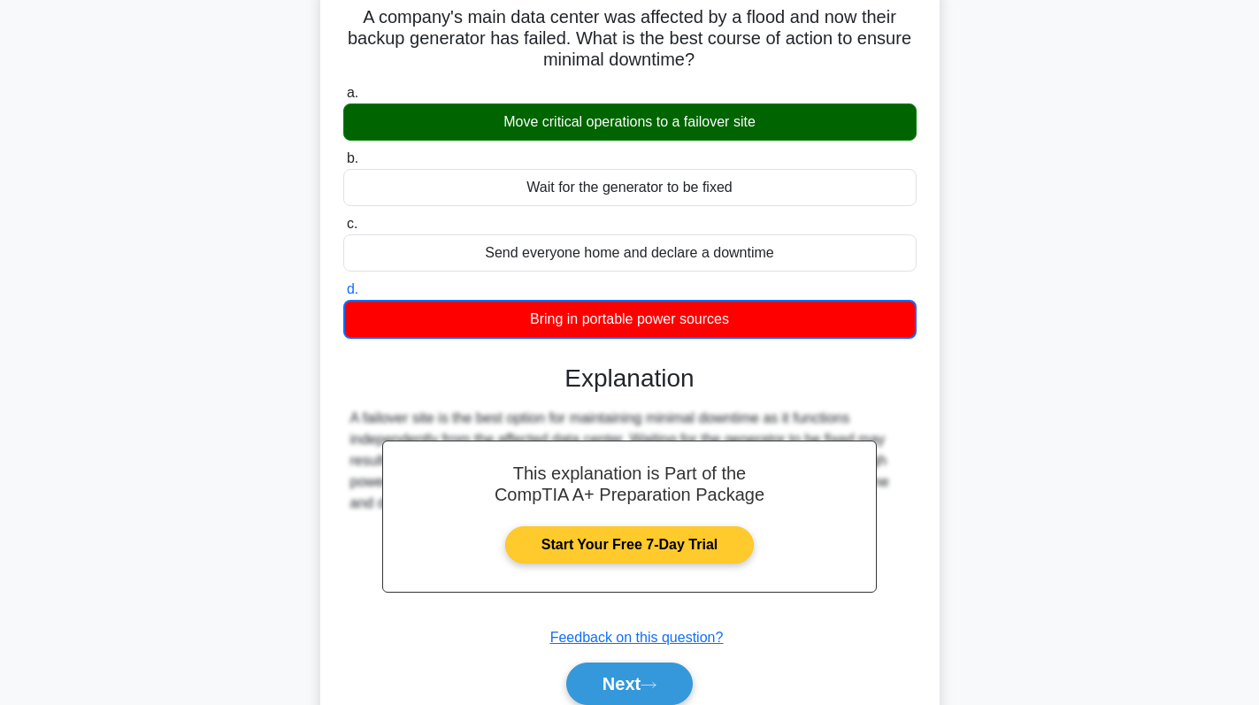
scroll to position [0, 0]
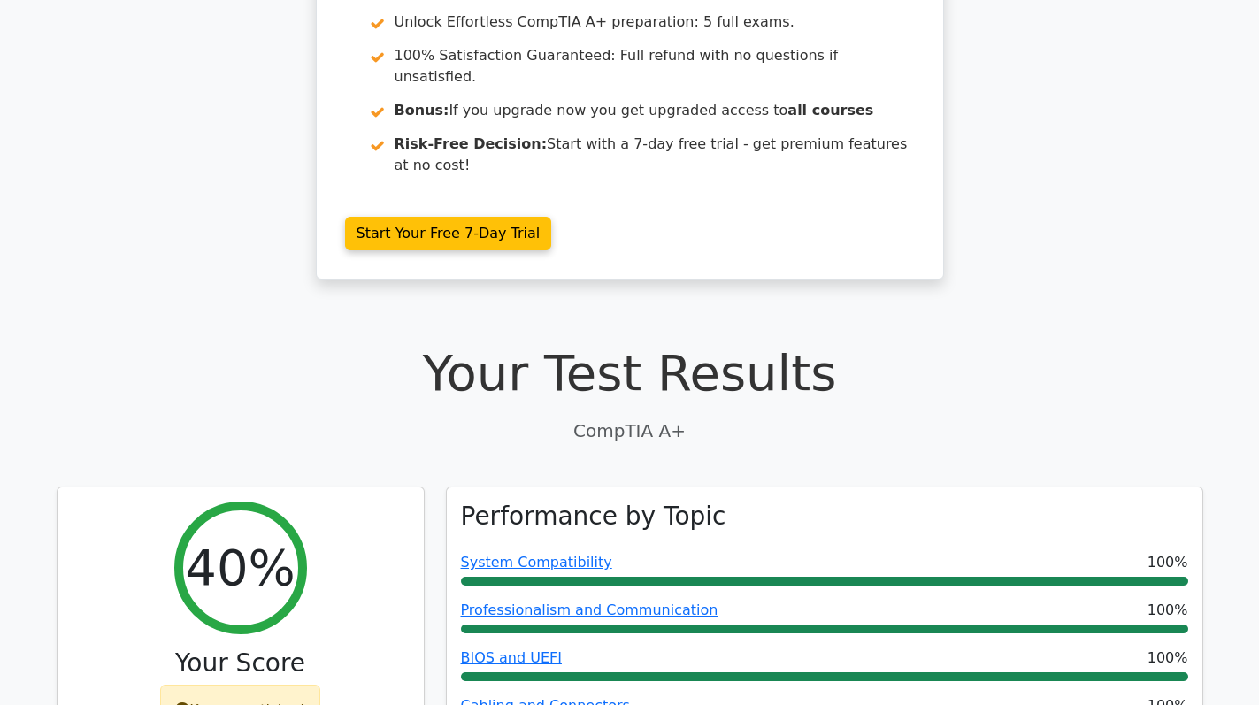
scroll to position [177, 0]
